Goal: Find specific page/section

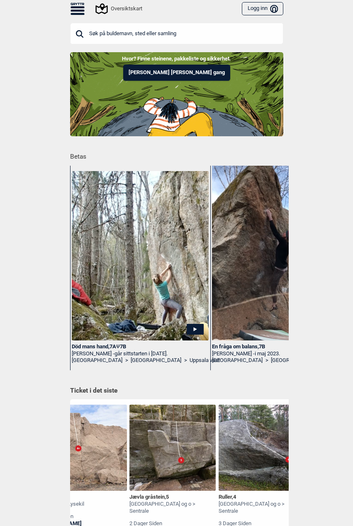
click at [77, 11] on icon at bounding box center [77, 11] width 14 height 2
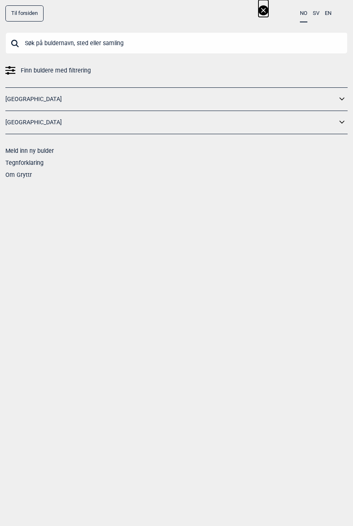
click at [101, 103] on link "[GEOGRAPHIC_DATA]" at bounding box center [170, 99] width 331 height 12
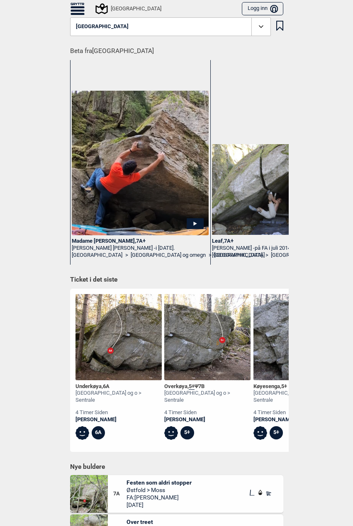
click at [255, 34] on span at bounding box center [260, 26] width 19 height 19
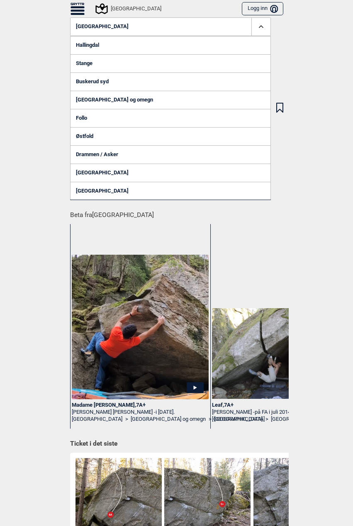
click at [92, 101] on link "[GEOGRAPHIC_DATA] og omegn" at bounding box center [170, 100] width 200 height 18
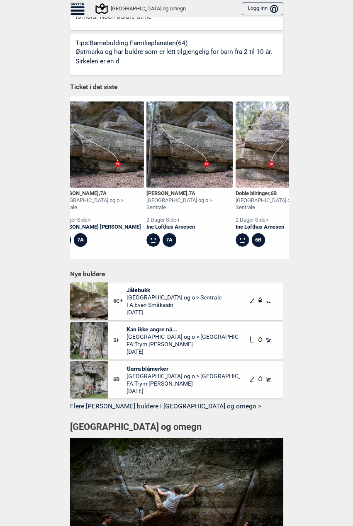
scroll to position [0, 734]
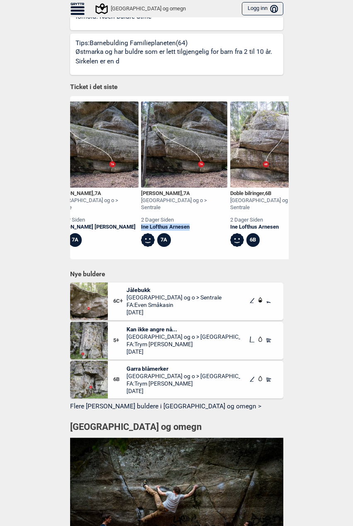
drag, startPoint x: 197, startPoint y: 212, endPoint x: 138, endPoint y: 213, distance: 59.2
click at [141, 213] on div "[PERSON_NAME] , 7A [GEOGRAPHIC_DATA] og o > Sentrale 2 [PERSON_NAME] siden Ine …" at bounding box center [184, 218] width 86 height 56
